Goal: Task Accomplishment & Management: Use online tool/utility

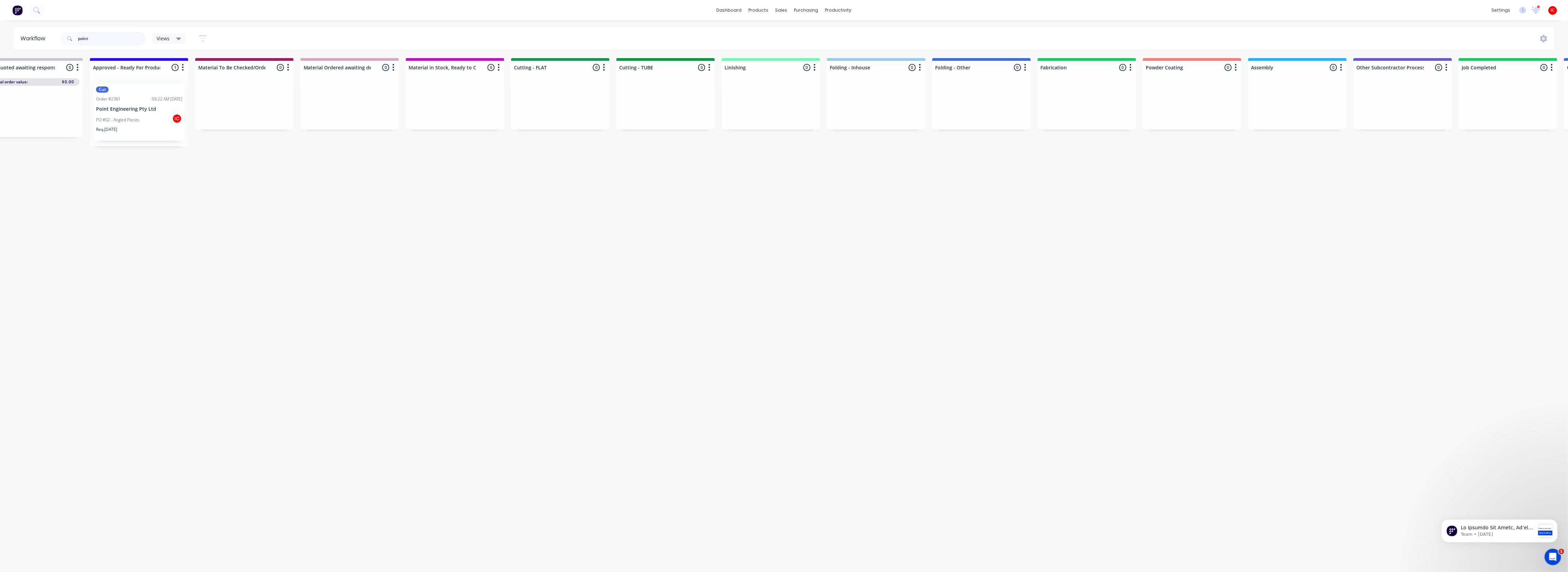
drag, startPoint x: 107, startPoint y: 42, endPoint x: 7, endPoint y: 33, distance: 100.4
click at [7, 33] on div "Workflow point Views Save new view None (Default) edit [PERSON_NAME] edit [PERS…" at bounding box center [784, 38] width 1568 height 23
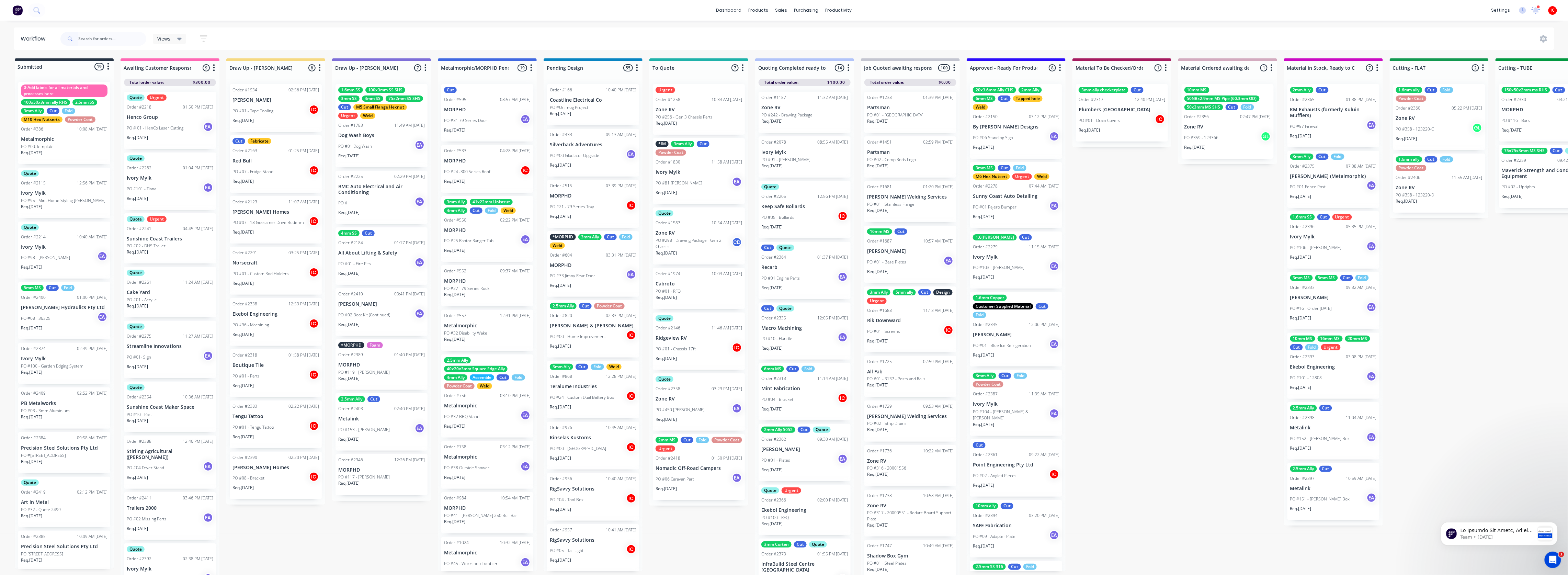
click at [321, 538] on div "Submitted 19 Status colour #273444 hex #273444 Save Cancel Summaries Total orde…" at bounding box center [1414, 318] width 2839 height 520
click at [298, 553] on div "Submitted 19 Status colour #273444 hex #273444 Save Cancel Summaries Total orde…" at bounding box center [1414, 318] width 2839 height 520
click at [384, 530] on div "Submitted 19 Status colour #273444 hex #273444 Save Cancel Summaries Total orde…" at bounding box center [1414, 318] width 2839 height 520
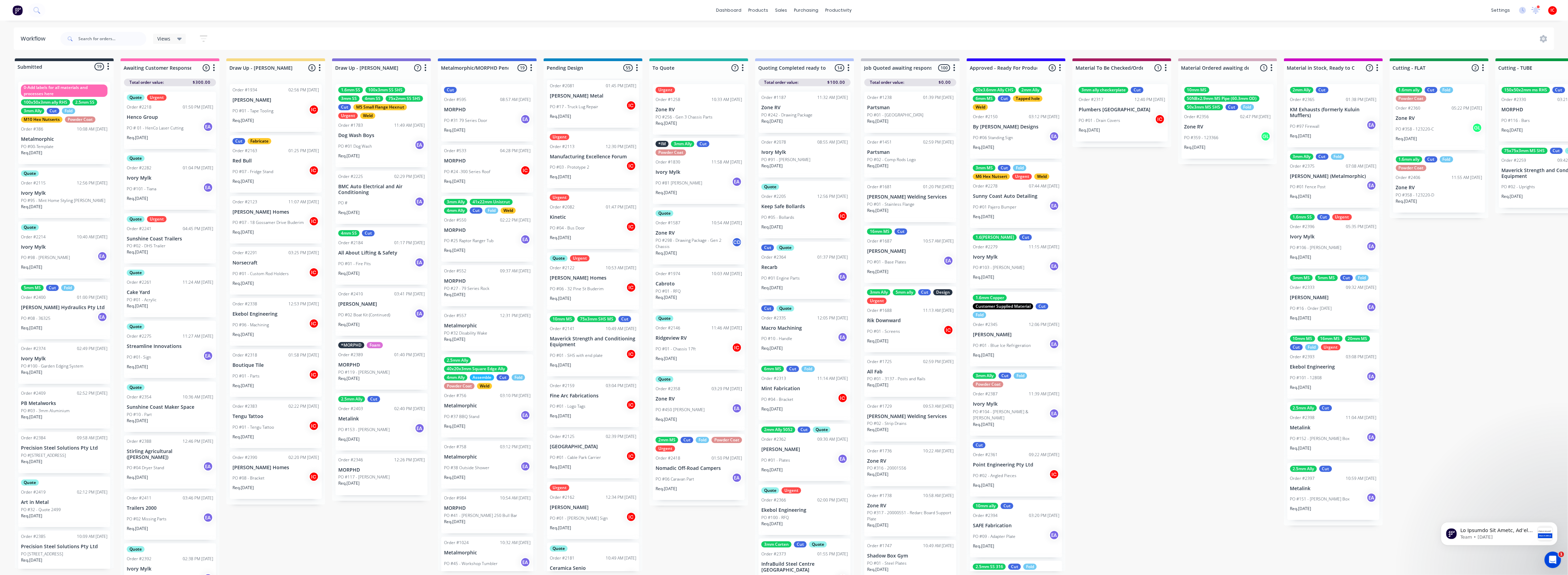
scroll to position [2515, 0]
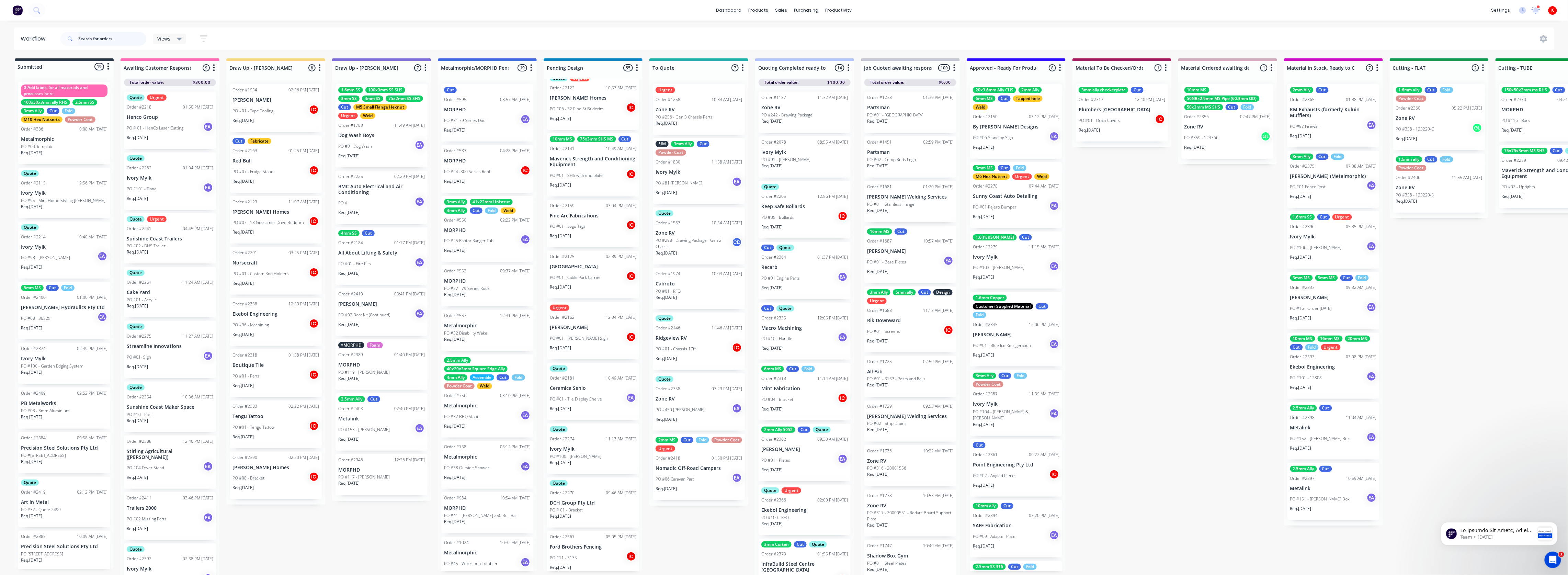
click at [117, 40] on input "text" at bounding box center [112, 38] width 68 height 14
type input "bou"
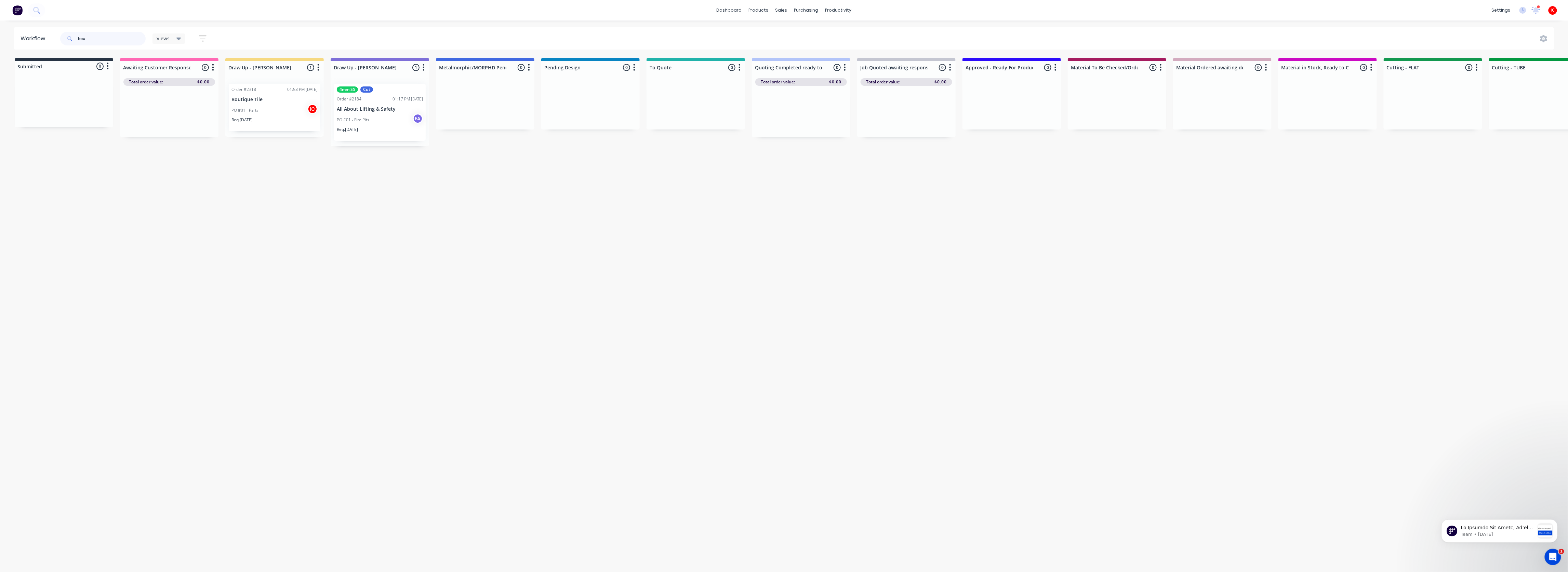
drag, startPoint x: 70, startPoint y: 33, endPoint x: 30, endPoint y: 23, distance: 41.2
click at [31, 23] on div "dashboard products sales purchasing productivity dashboard products Product Cat…" at bounding box center [784, 266] width 1568 height 531
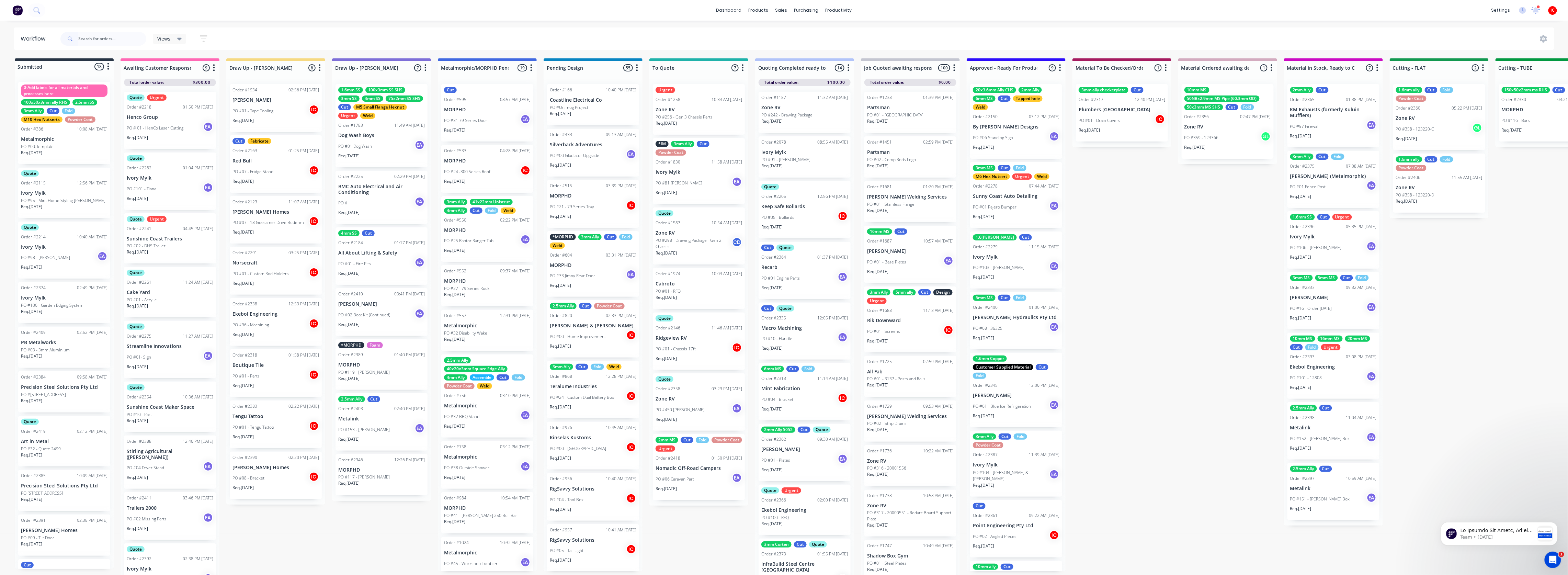
click at [310, 553] on div "Submitted 18 Status colour #273444 hex #273444 Save Cancel Summaries Total orde…" at bounding box center [1414, 318] width 2839 height 520
click at [390, 532] on div "Submitted 18 Status colour #273444 hex #273444 Save Cancel Summaries Total orde…" at bounding box center [1414, 318] width 2839 height 520
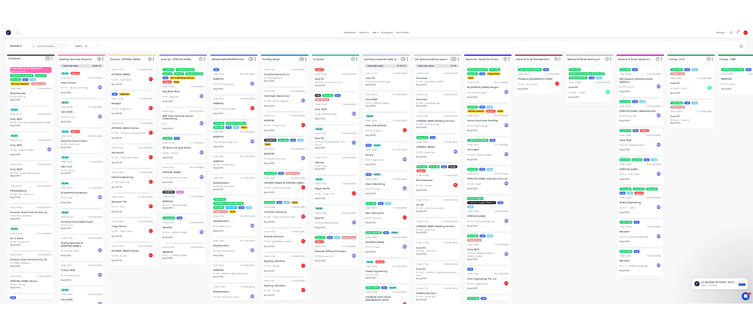
scroll to position [12, 0]
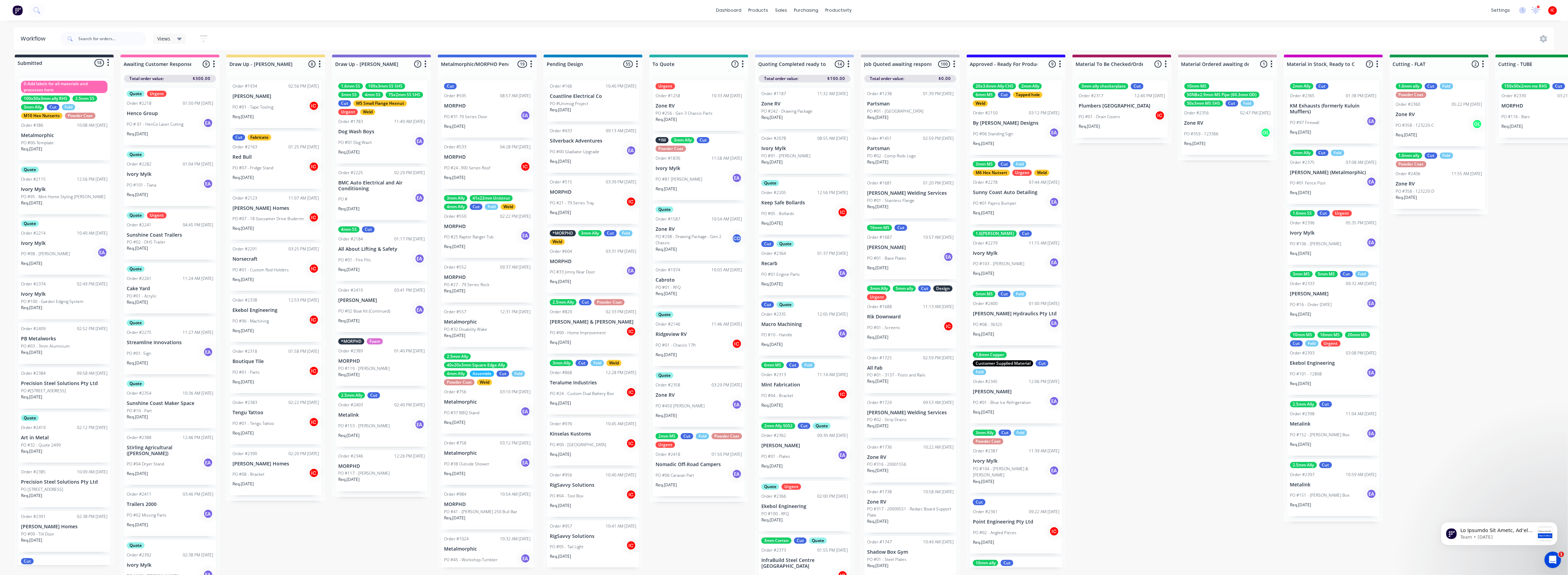
click at [338, 536] on div "Submitted 18 Status colour #273444 hex #273444 Save Cancel Summaries Total orde…" at bounding box center [1414, 314] width 2839 height 520
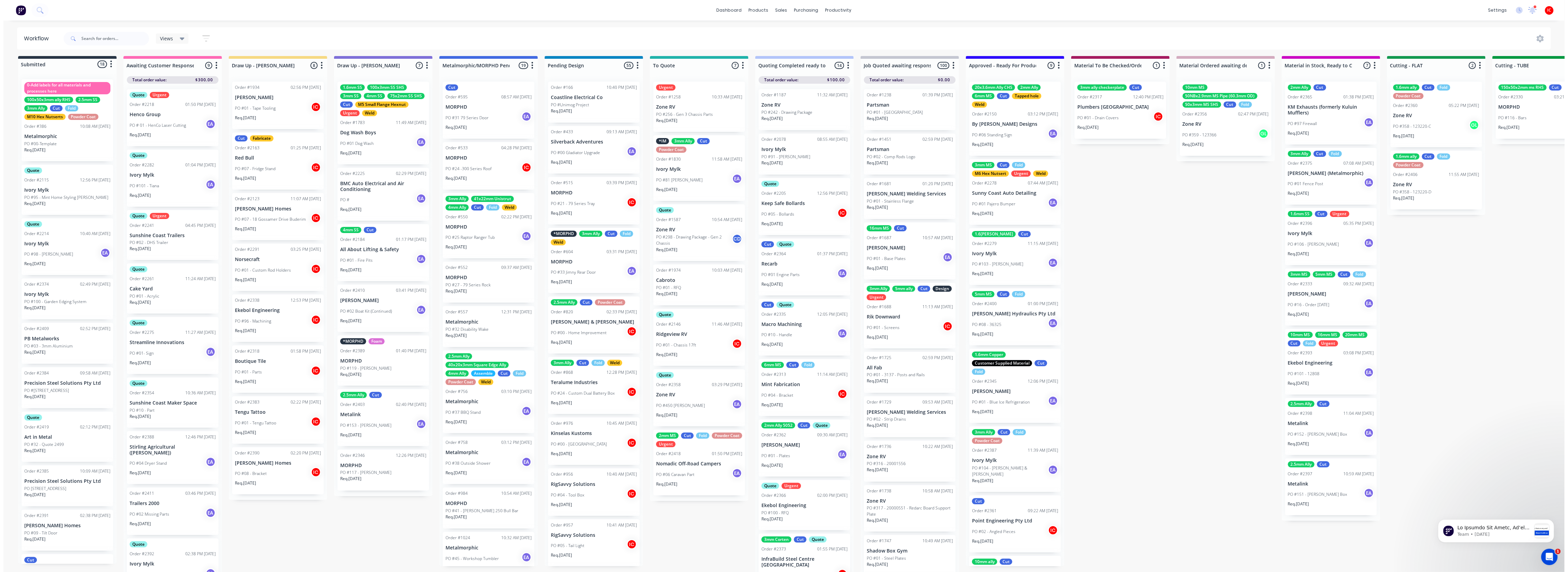
scroll to position [0, 0]
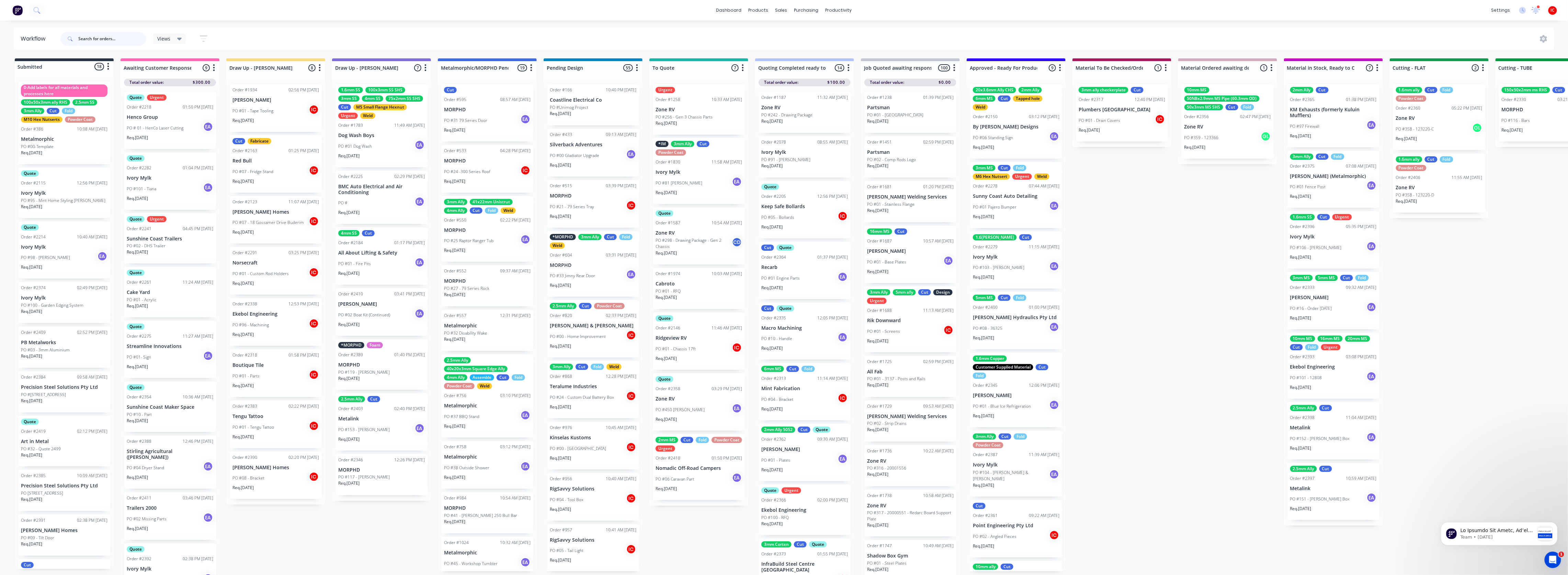
click at [94, 38] on input "text" at bounding box center [112, 38] width 68 height 14
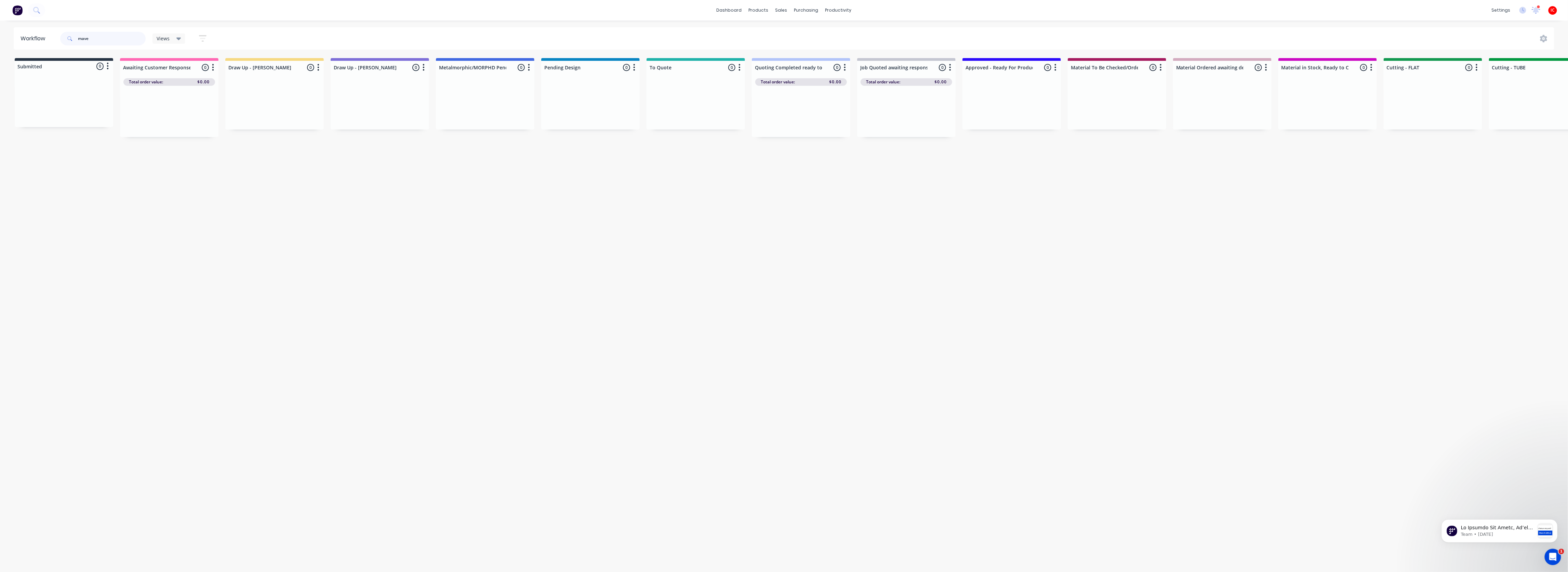
type input "mave"
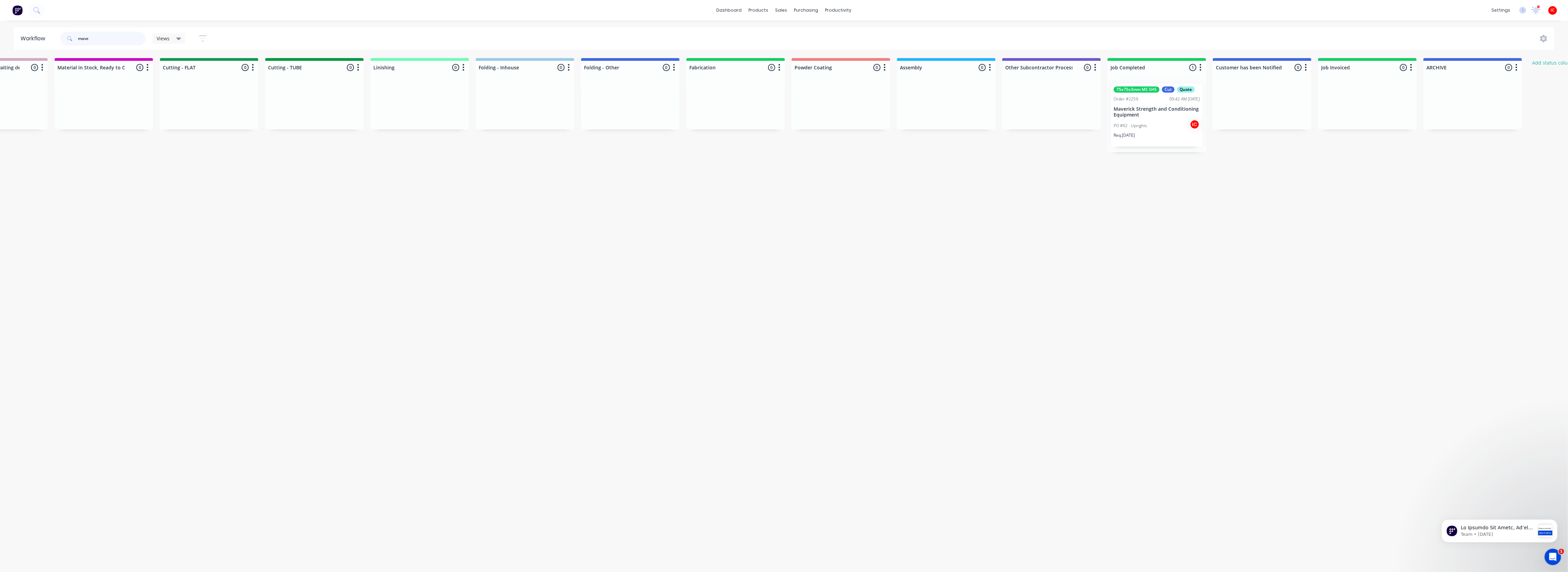
scroll to position [0, 1283]
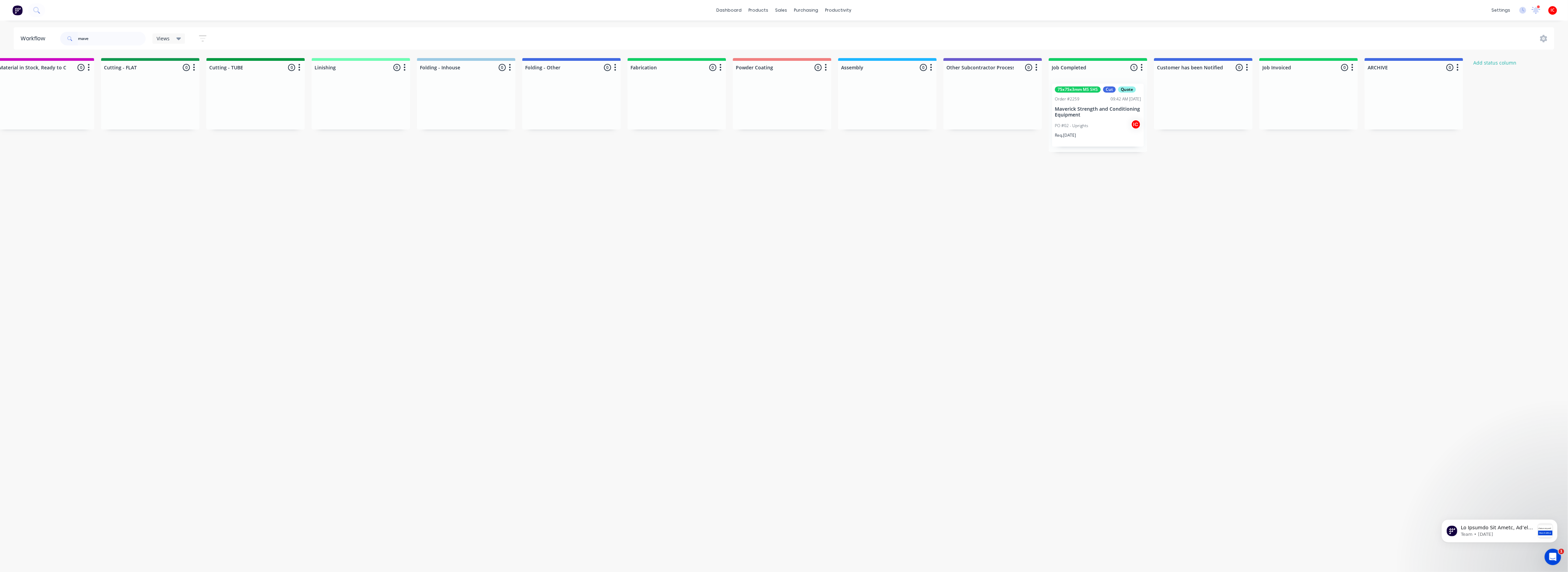
click at [782, 120] on div "PO #02 - Uprights IC" at bounding box center [1097, 126] width 86 height 13
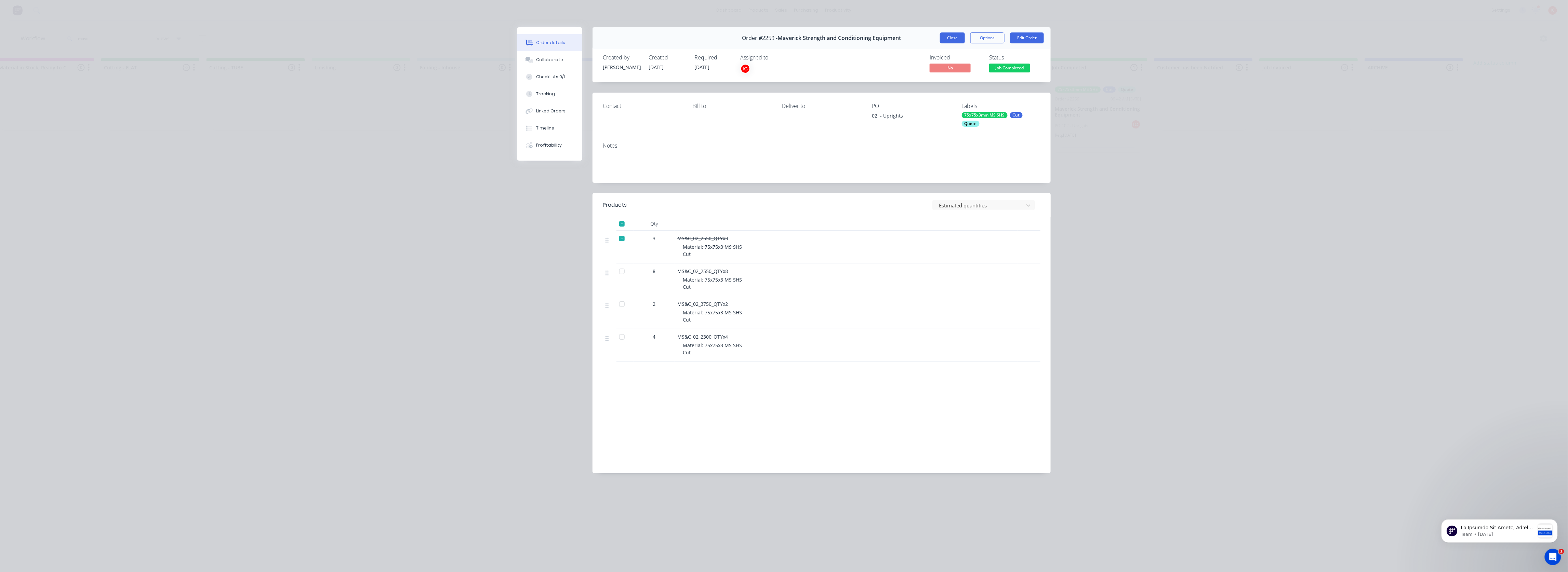
click at [782, 38] on button "Close" at bounding box center [952, 38] width 25 height 11
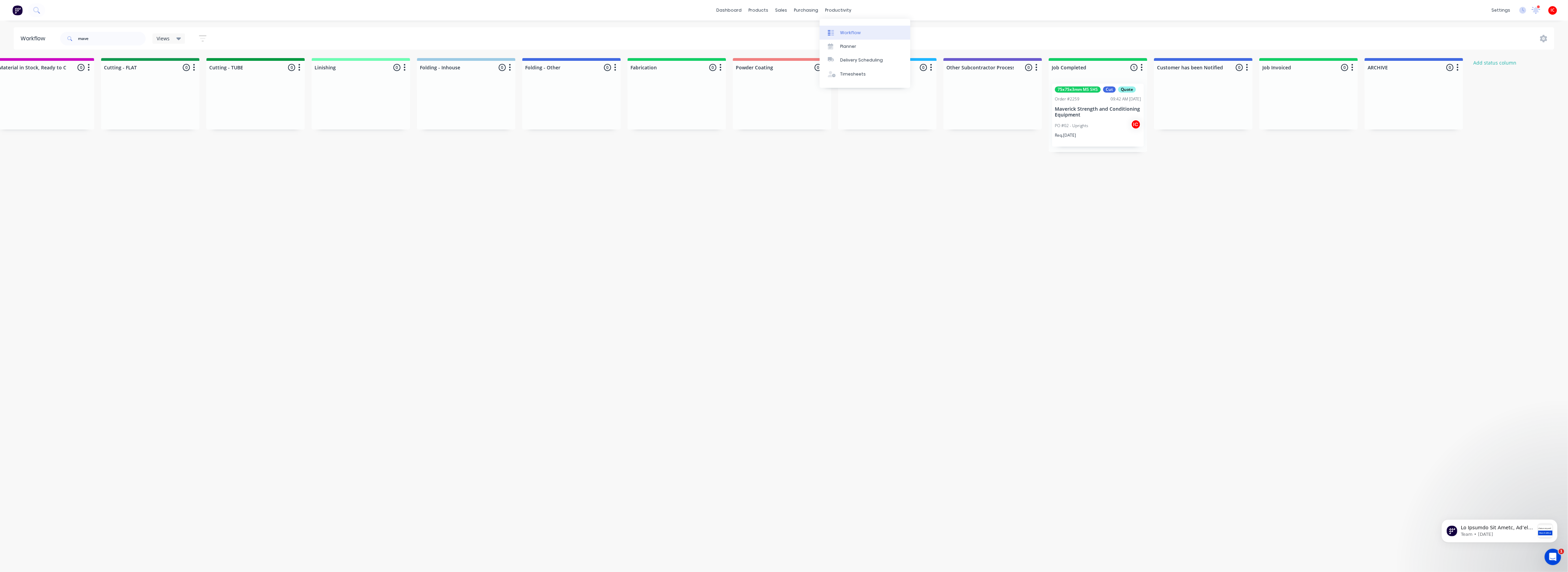
click at [782, 28] on link "Workflow" at bounding box center [864, 32] width 90 height 14
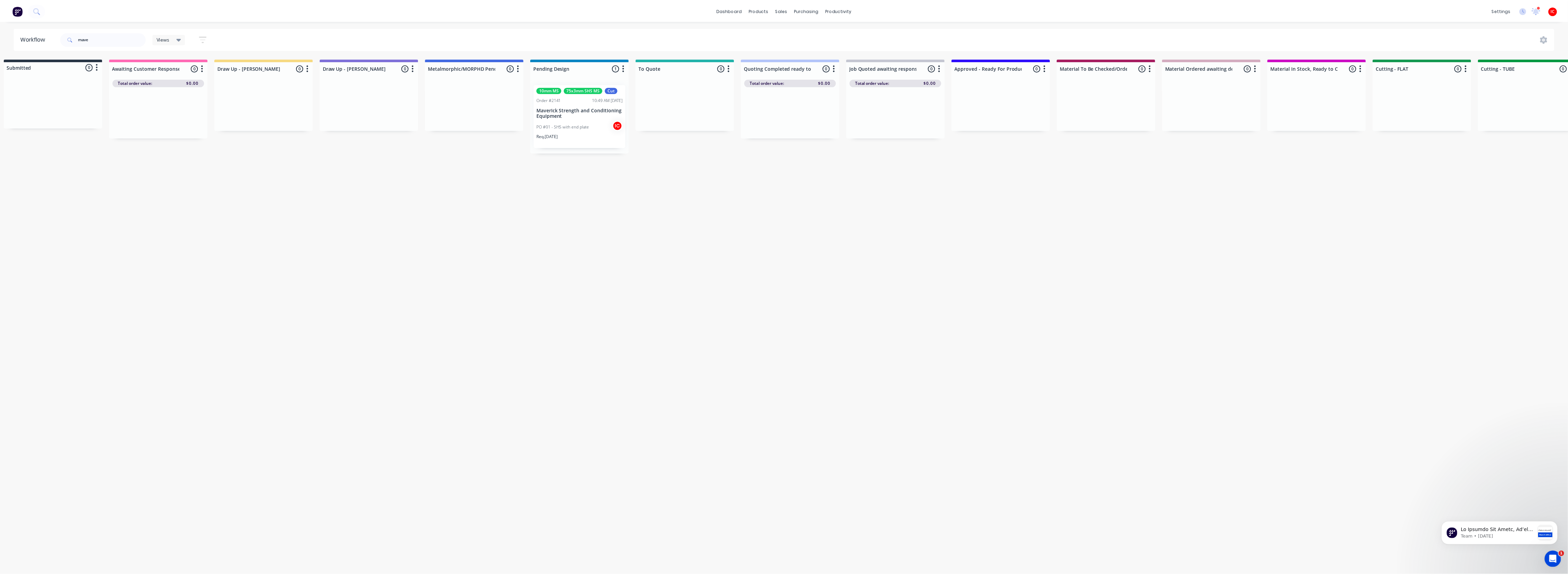
scroll to position [0, 0]
click at [426, 313] on div "Workflow mave Views Save new view None (Default) edit [PERSON_NAME] edit [PERSO…" at bounding box center [788, 294] width 1575 height 534
drag, startPoint x: 117, startPoint y: 42, endPoint x: 36, endPoint y: 33, distance: 81.5
click at [37, 33] on header "Workflow mave Views Save new view None (Default) edit [PERSON_NAME] edit [PERSO…" at bounding box center [788, 38] width 1548 height 23
